Goal: Complete application form

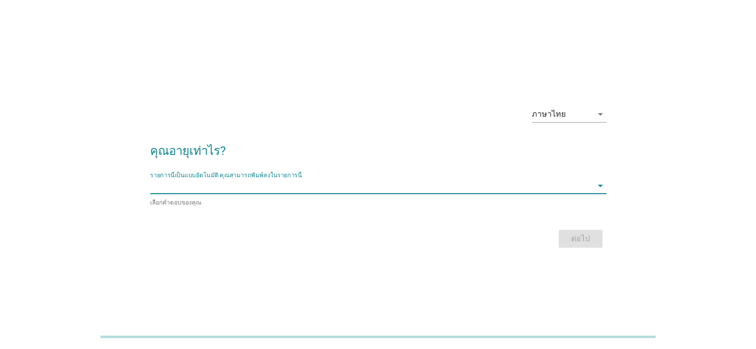
click at [262, 185] on input "รายการนี้เป็นแบบอัตโนมัติ คุณสามารถพิมพ์ลงในรายการนี้" at bounding box center [371, 186] width 442 height 16
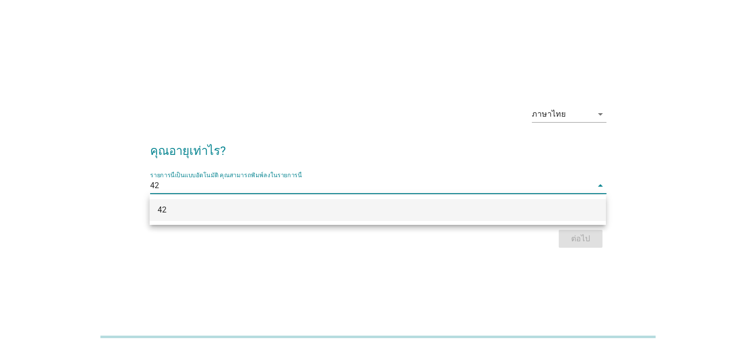
type input "42"
click at [654, 154] on div "ภาษาไทย arrow_drop_down คุณอายุเท่าไร? รายการนี้เป็นแบบอัตโนมัติ [PERSON_NAME]พ…" at bounding box center [378, 174] width 708 height 168
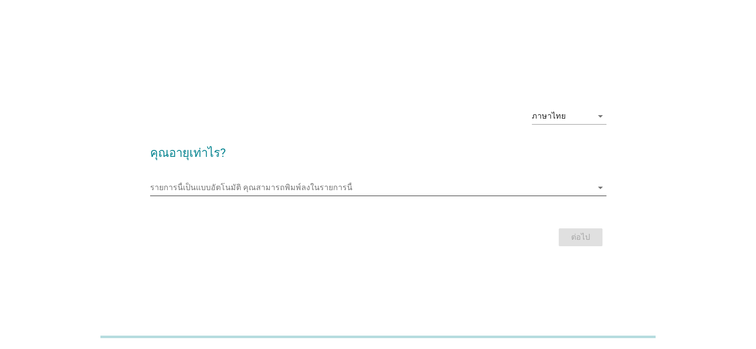
click at [294, 184] on input "รายการนี้เป็นแบบอัตโนมัติ คุณสามารถพิมพ์ลงในรายการนี้" at bounding box center [371, 188] width 442 height 16
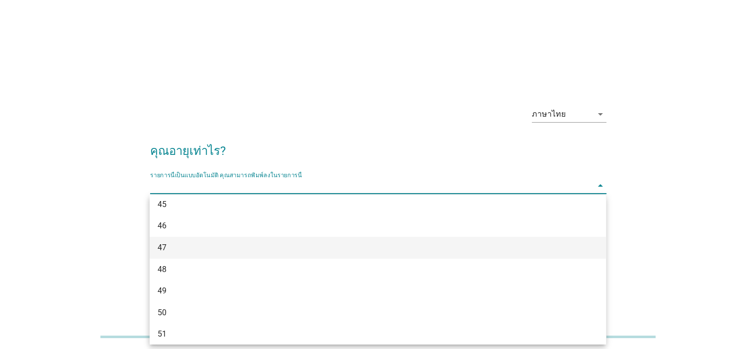
scroll to position [491, 0]
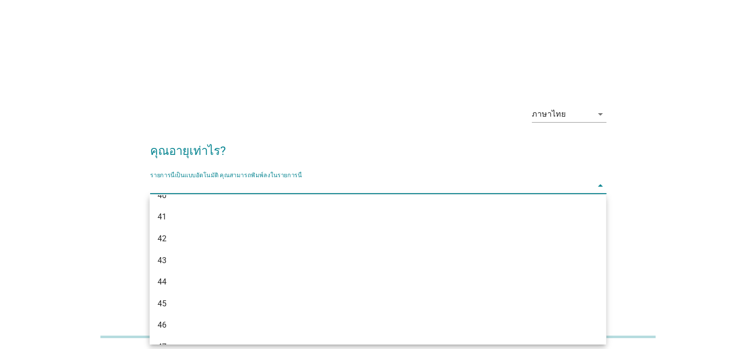
click at [165, 239] on div "42" at bounding box center [360, 239] width 404 height 12
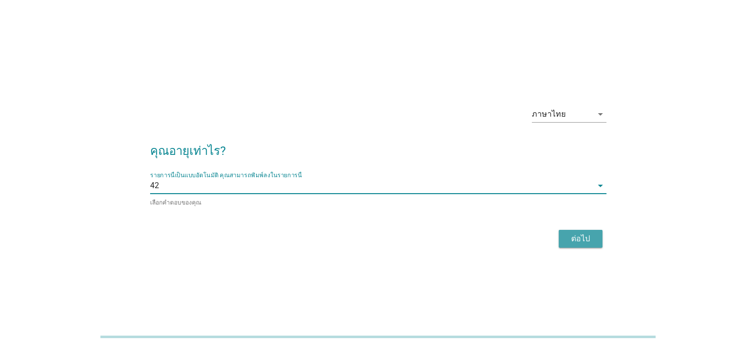
click at [578, 233] on div "ต่อไป" at bounding box center [581, 239] width 28 height 12
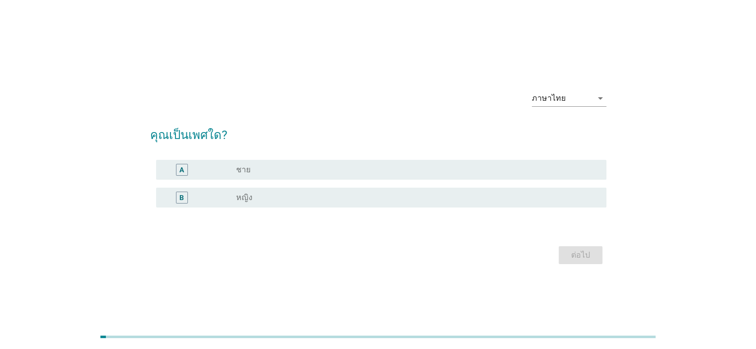
click at [180, 201] on div "B" at bounding box center [181, 197] width 4 height 10
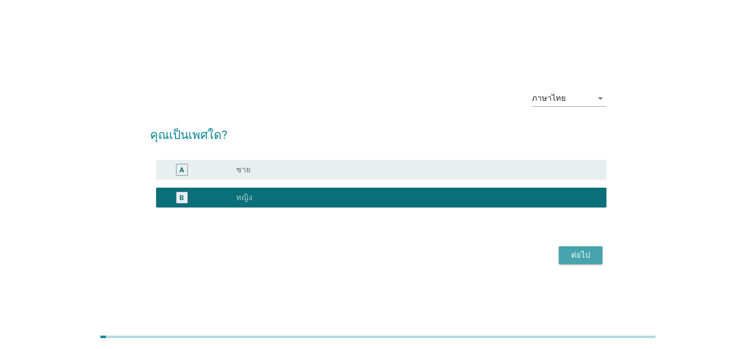
click at [592, 261] on button "ต่อไป" at bounding box center [581, 255] width 44 height 18
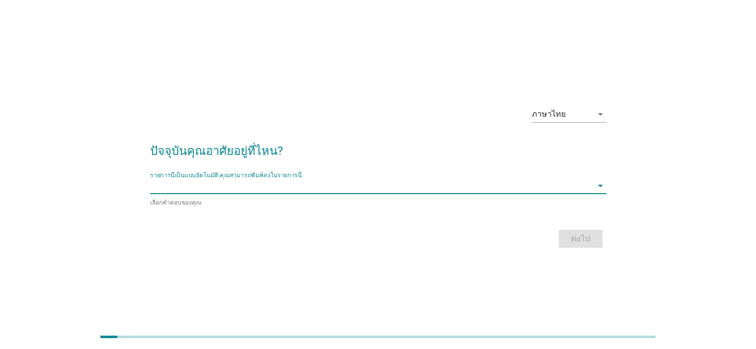
click at [269, 186] on input "รายการนี้เป็นแบบอัตโนมัติ คุณสามารถพิมพ์ลงในรายการนี้" at bounding box center [371, 186] width 442 height 16
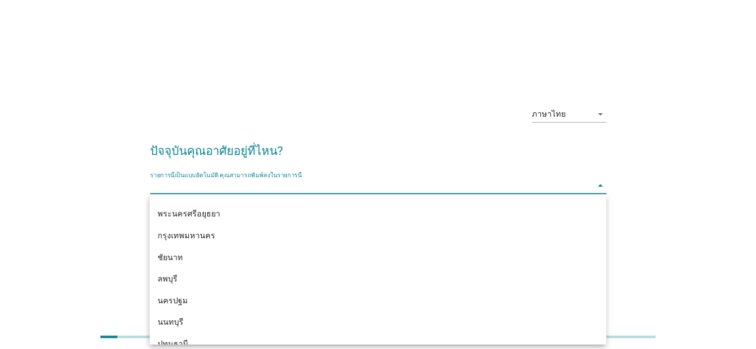
scroll to position [845, 0]
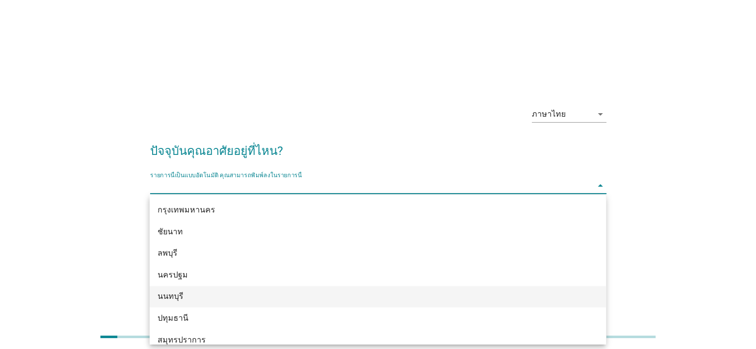
drag, startPoint x: 195, startPoint y: 296, endPoint x: 205, endPoint y: 296, distance: 9.9
click at [195, 296] on div "นนทบุรี" at bounding box center [360, 297] width 404 height 12
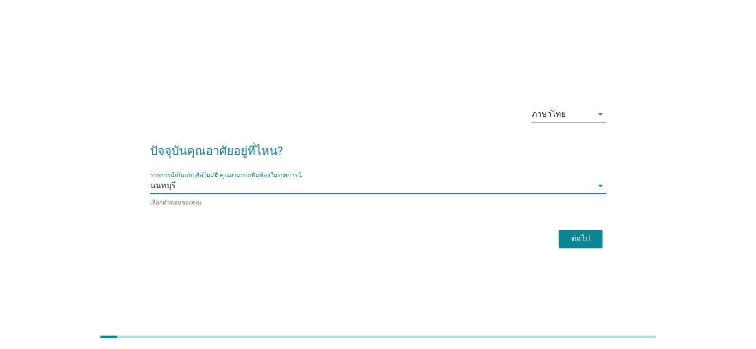
click at [586, 238] on div "ต่อไป" at bounding box center [581, 239] width 28 height 12
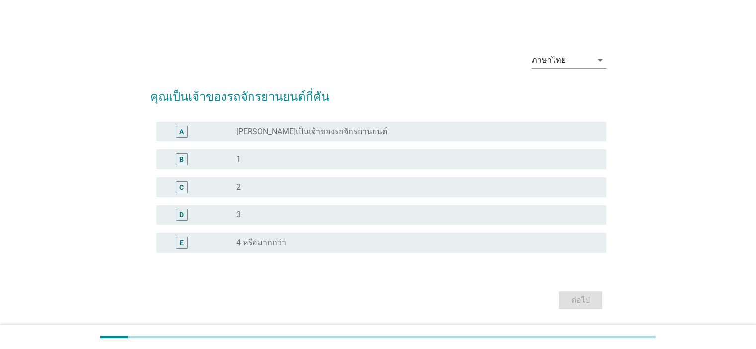
click at [184, 130] on div "A" at bounding box center [181, 131] width 4 height 10
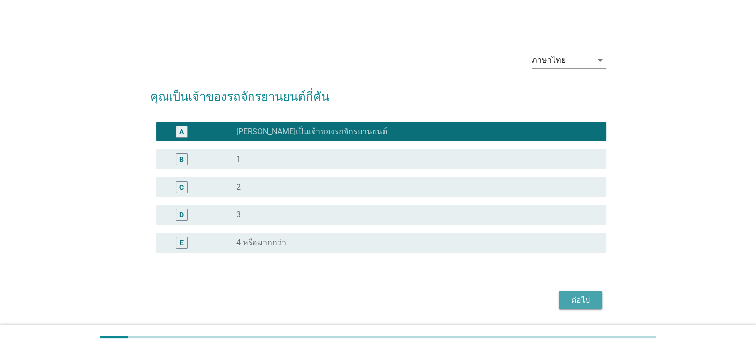
click at [576, 302] on div "ต่อไป" at bounding box center [581, 301] width 28 height 12
